Goal: Task Accomplishment & Management: Manage account settings

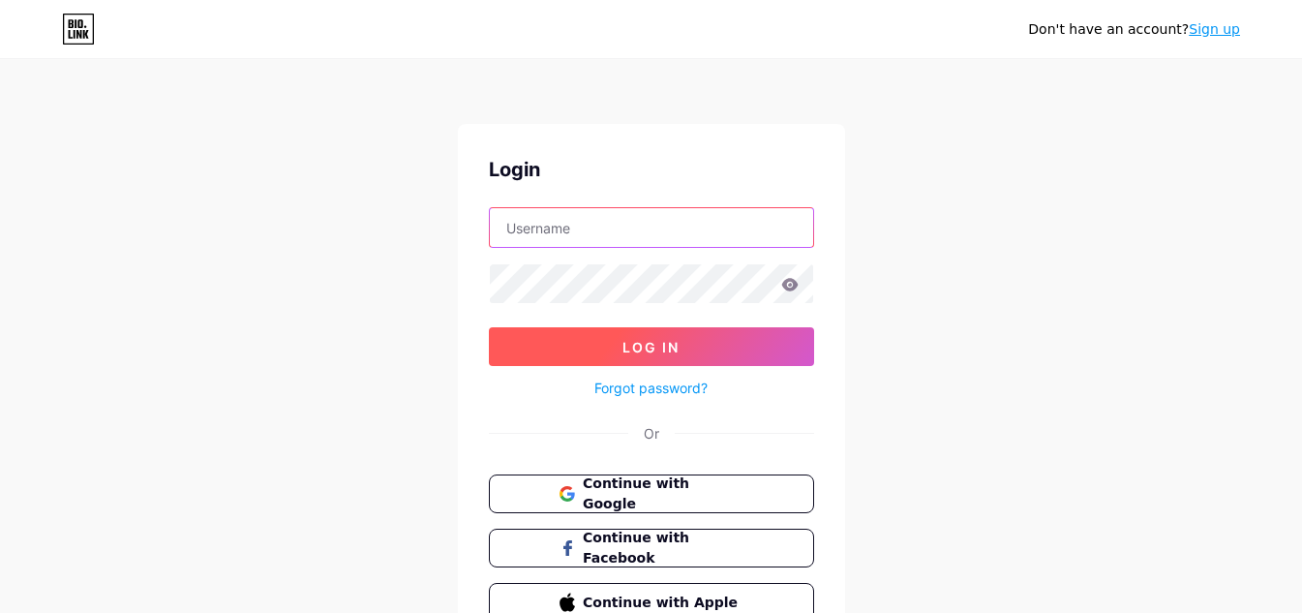
type input "Everydayloan"
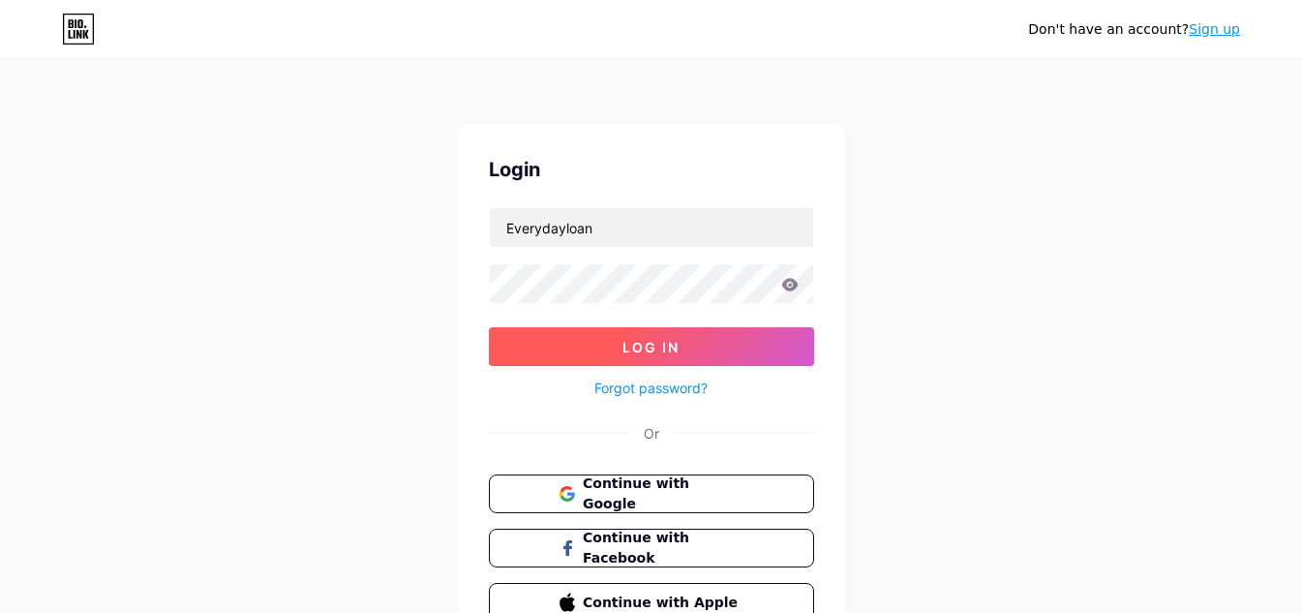
click at [600, 341] on button "Log In" at bounding box center [651, 346] width 325 height 39
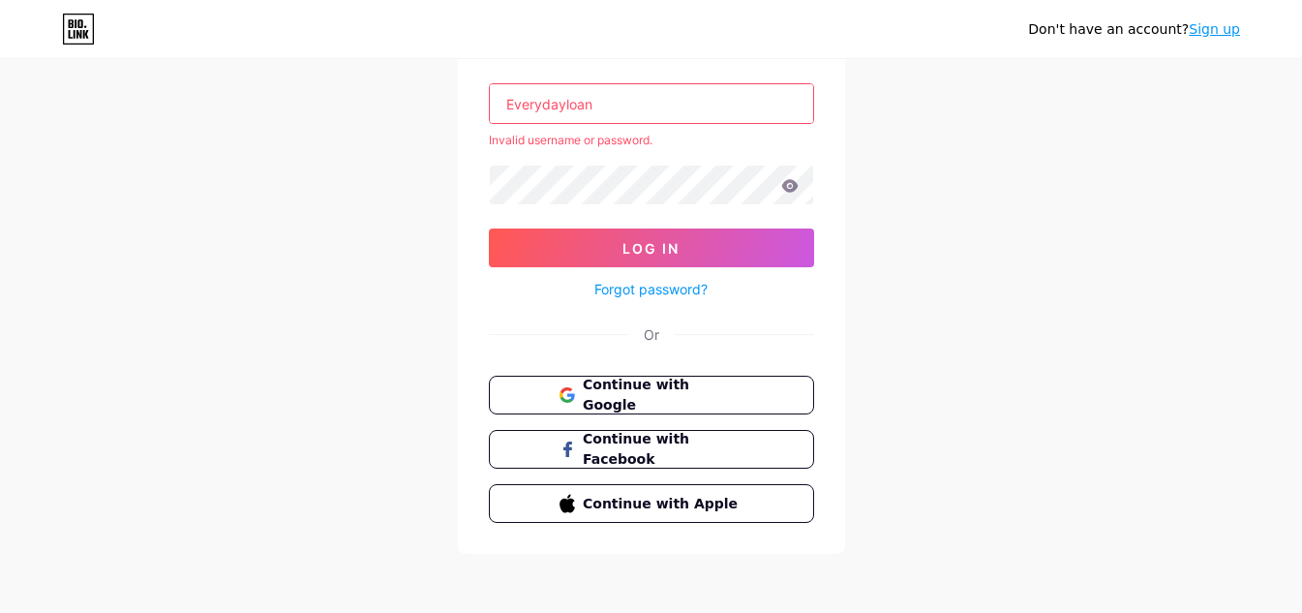
scroll to position [126, 0]
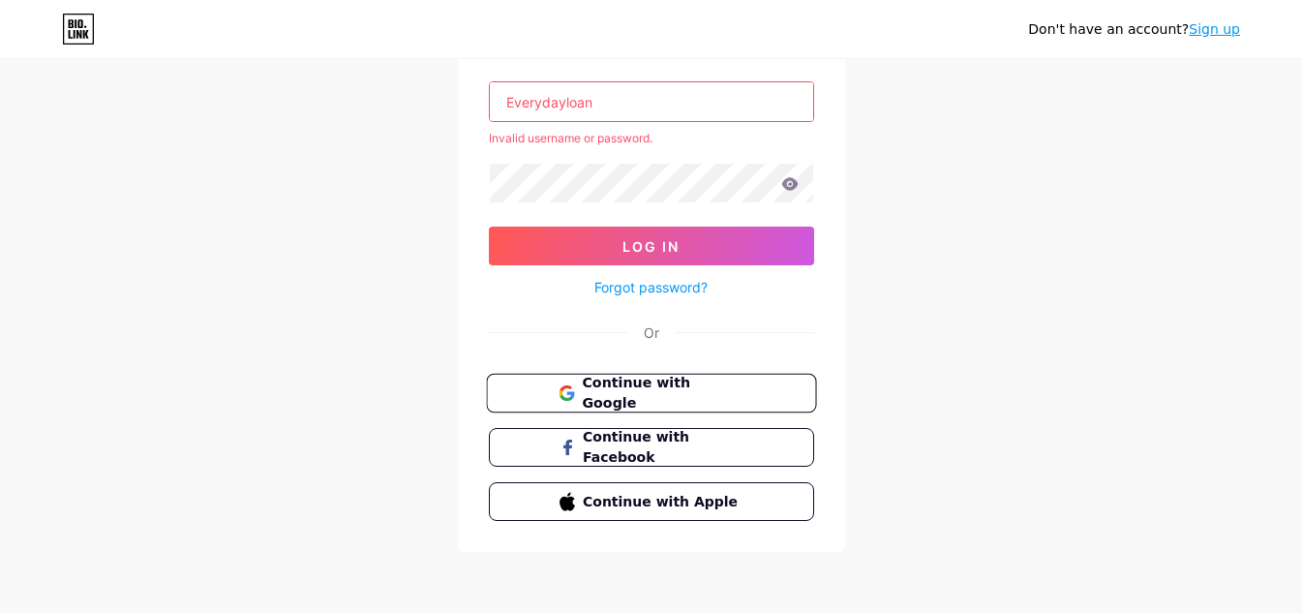
click at [693, 380] on button "Continue with Google" at bounding box center [651, 394] width 330 height 40
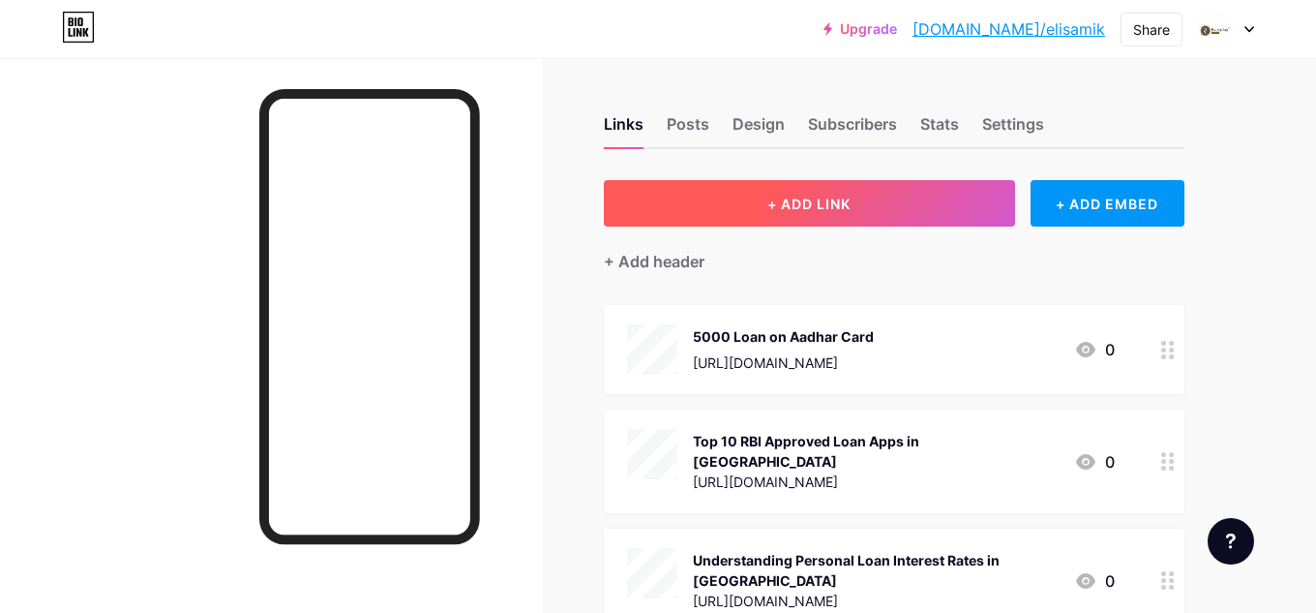
click at [715, 210] on button "+ ADD LINK" at bounding box center [809, 203] width 411 height 46
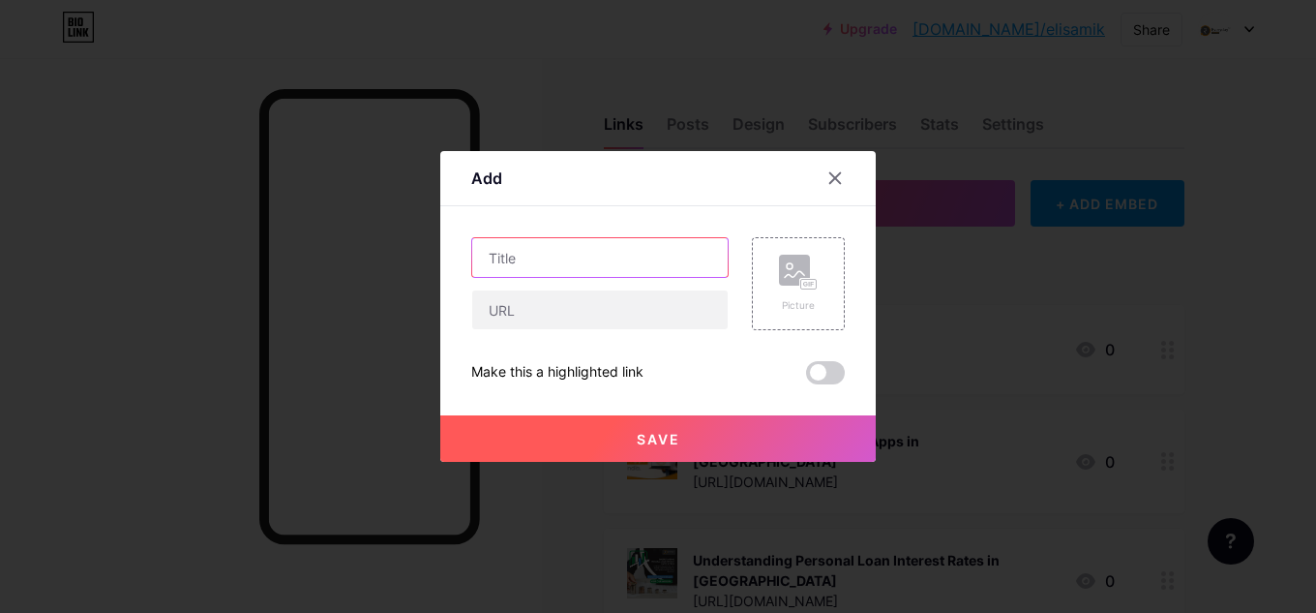
click at [604, 255] on input "text" at bounding box center [600, 257] width 256 height 39
click at [640, 263] on input "text" at bounding box center [600, 257] width 256 height 39
paste input "5000 loan app"
type input "5000 loan app"
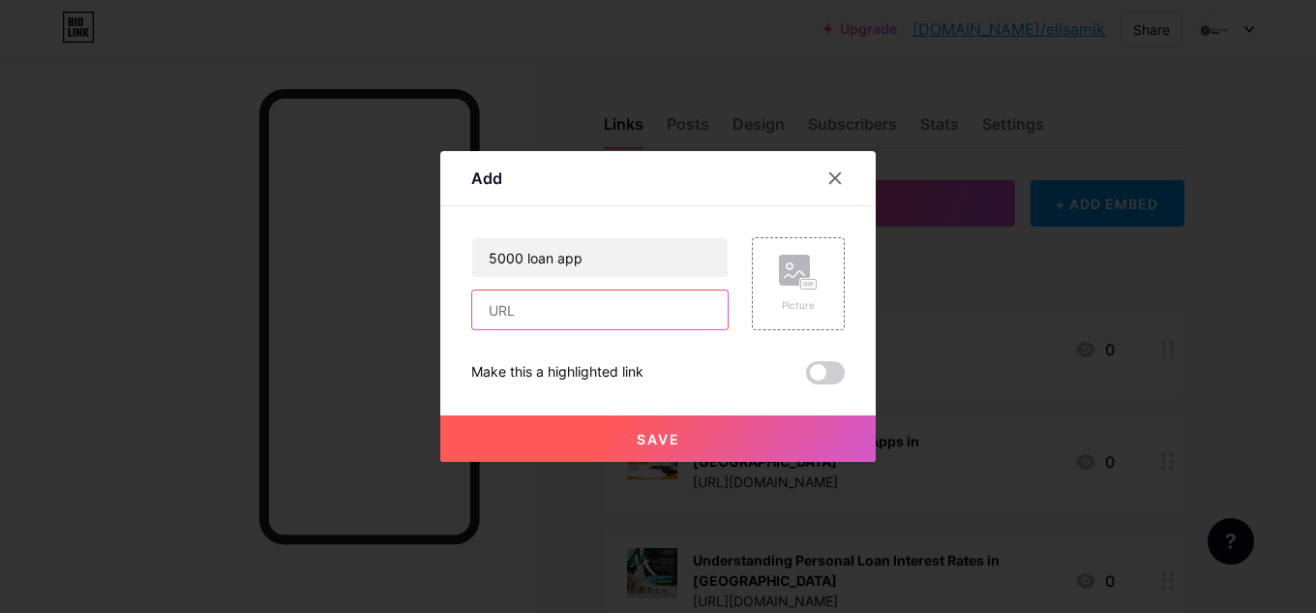
click at [625, 322] on input "text" at bounding box center [600, 309] width 256 height 39
paste input "https://www.everydayloanindia.com/blogs/5000-loan-app/"
type input "https://www.everydayloanindia.com/blogs/5000-loan-app/"
click at [577, 423] on button "Save" at bounding box center [658, 438] width 436 height 46
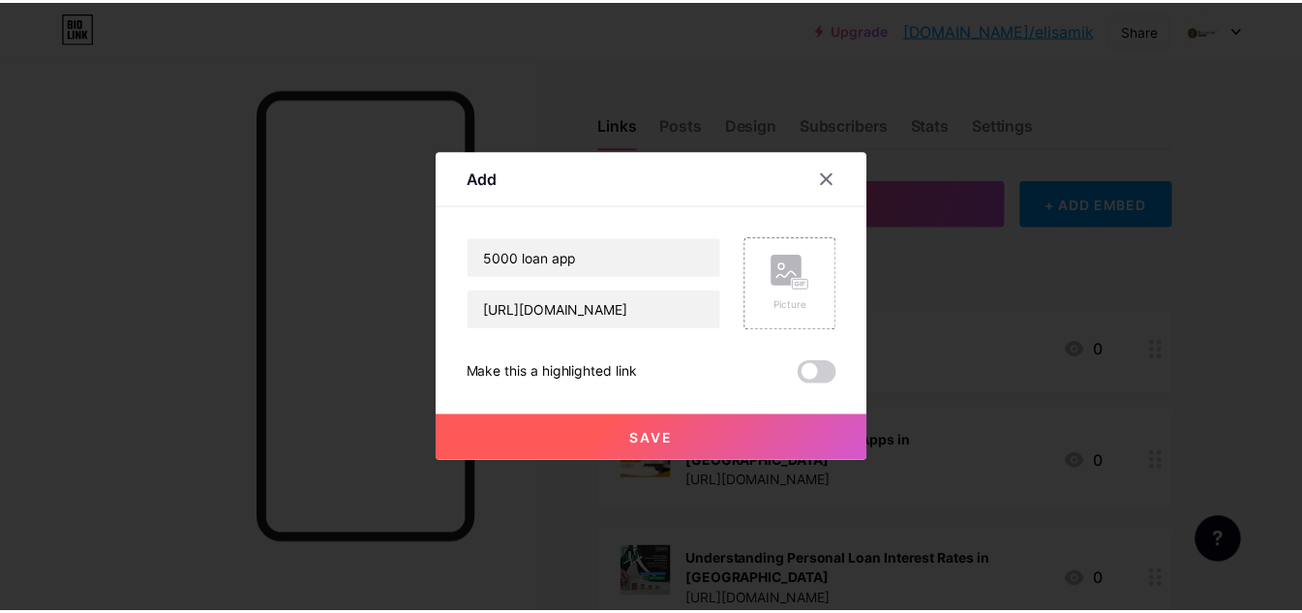
scroll to position [0, 0]
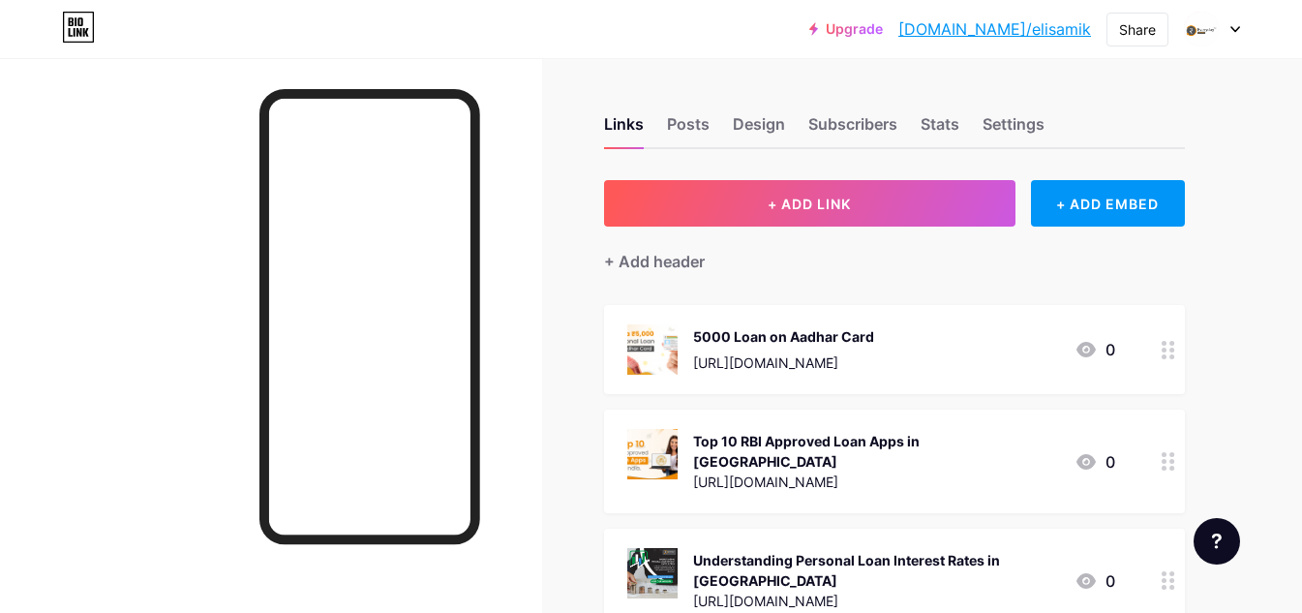
click at [1056, 29] on link "bio.link/elisamik" at bounding box center [994, 28] width 193 height 23
